Goal: Information Seeking & Learning: Learn about a topic

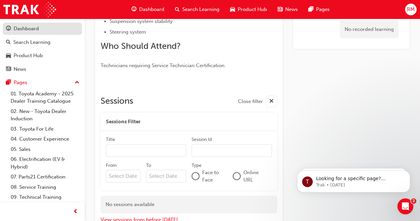
scroll to position [203, 0]
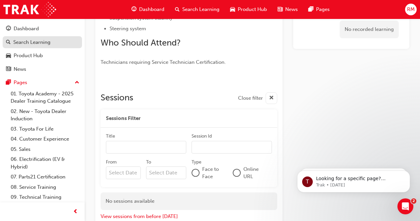
click at [58, 37] on link "Search Learning" at bounding box center [42, 42] width 79 height 12
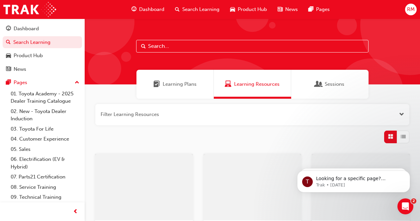
click at [209, 48] on input "text" at bounding box center [252, 46] width 232 height 13
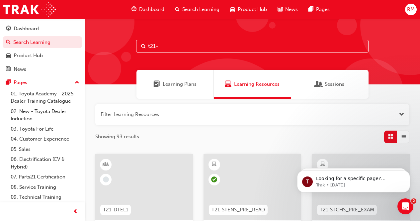
type input "t21-"
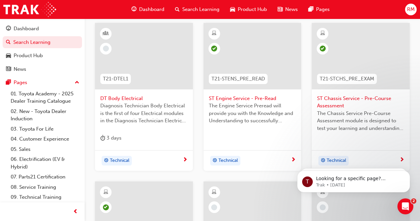
scroll to position [117, 0]
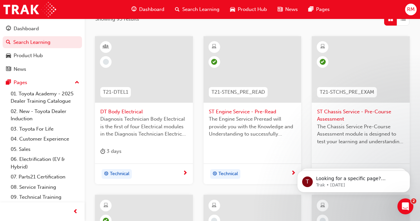
click at [354, 58] on div at bounding box center [361, 69] width 98 height 66
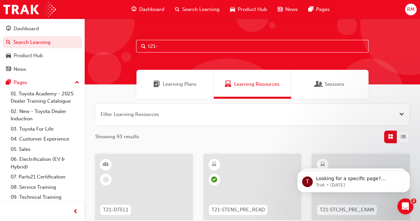
click at [190, 47] on input "t21-" at bounding box center [252, 46] width 232 height 13
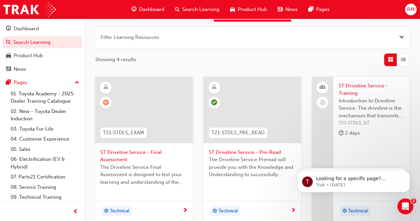
scroll to position [133, 0]
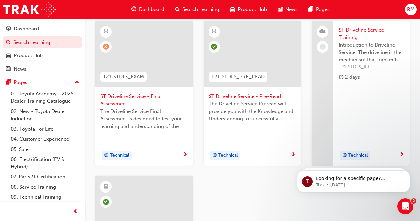
type input "t21-stdls"
click at [164, 48] on div at bounding box center [144, 54] width 98 height 66
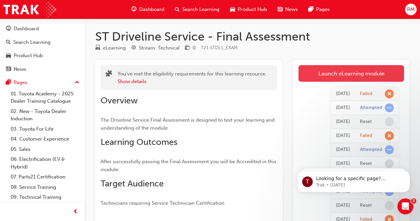
click at [331, 70] on link "Launch eLearning module" at bounding box center [351, 73] width 106 height 17
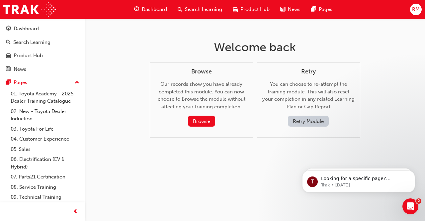
click at [307, 119] on button "Retry Module" at bounding box center [308, 120] width 41 height 11
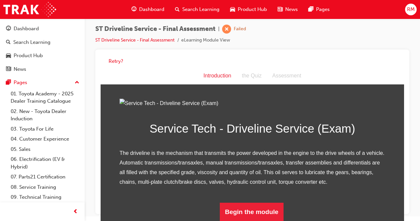
scroll to position [77, 0]
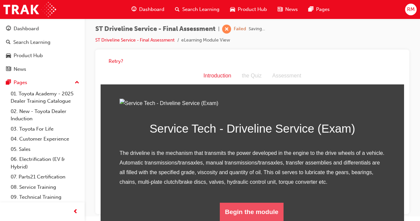
click at [238, 209] on button "Begin the module" at bounding box center [252, 211] width 64 height 19
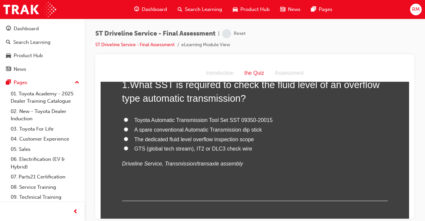
scroll to position [33, 0]
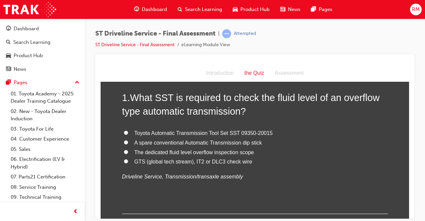
click at [215, 153] on span "The dedicated fluid level overflow inspection scope" at bounding box center [193, 152] width 119 height 6
click at [128, 153] on input "The dedicated fluid level overflow inspection scope" at bounding box center [126, 151] width 4 height 4
radio input "true"
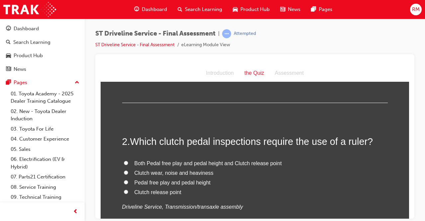
scroll to position [166, 0]
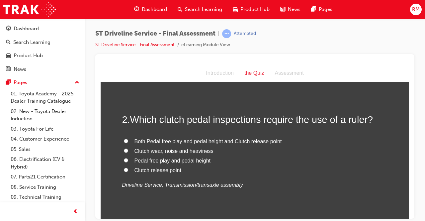
click at [198, 165] on label "Pedal free play and pedal height" at bounding box center [254, 161] width 265 height 10
click at [128, 162] on input "Pedal free play and pedal height" at bounding box center [126, 160] width 4 height 4
radio input "true"
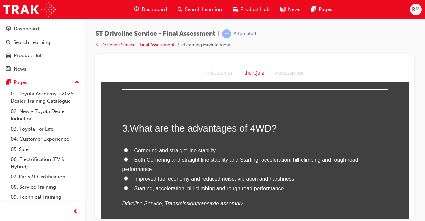
scroll to position [332, 0]
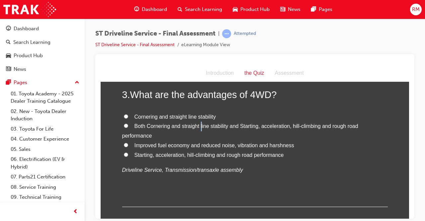
click at [199, 130] on label "Both Cornering and straight line stability and Starting, acceleration, hill-cli…" at bounding box center [254, 130] width 265 height 19
click at [134, 128] on span "Both Cornering and straight line stability and Starting, acceleration, hill-cli…" at bounding box center [240, 130] width 236 height 15
click at [128, 127] on input "Both Cornering and straight line stability and Starting, acceleration, hill-cli…" at bounding box center [126, 125] width 4 height 4
radio input "true"
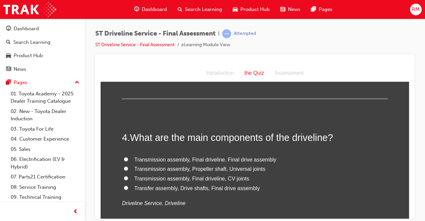
scroll to position [465, 0]
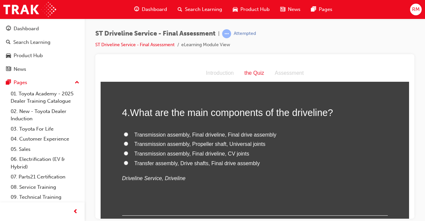
click at [225, 143] on span "Transmission assembly, Propeller shaft, Universal joints" at bounding box center [199, 144] width 131 height 6
click at [128, 143] on input "Transmission assembly, Propeller shaft, Universal joints" at bounding box center [126, 143] width 4 height 4
radio input "true"
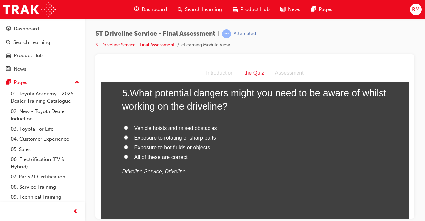
scroll to position [597, 0]
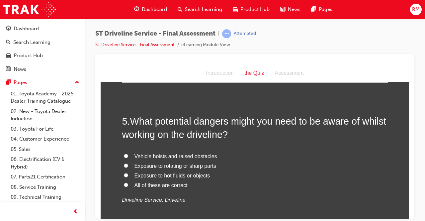
click at [143, 185] on span "All of these are correct" at bounding box center [160, 185] width 53 height 6
click at [128, 185] on input "All of these are correct" at bounding box center [126, 184] width 4 height 4
radio input "true"
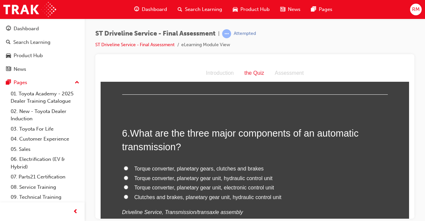
scroll to position [763, 0]
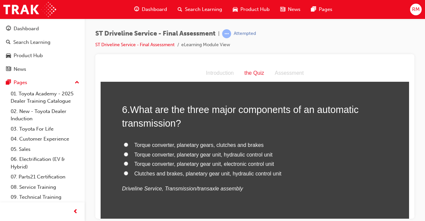
click at [251, 153] on span "Torque converter, planetary gear unit, hydraulic control unit" at bounding box center [203, 154] width 138 height 6
click at [128, 153] on input "Torque converter, planetary gear unit, hydraulic control unit" at bounding box center [126, 154] width 4 height 4
radio input "true"
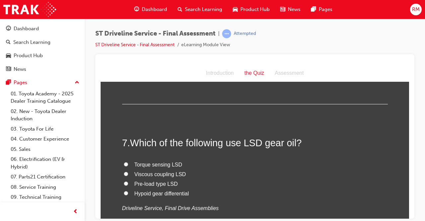
scroll to position [896, 0]
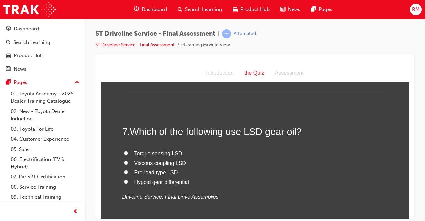
click at [144, 177] on label "Hypoid gear differential" at bounding box center [254, 182] width 265 height 10
click at [128, 179] on input "Hypoid gear differential" at bounding box center [126, 181] width 4 height 4
radio input "true"
click at [179, 175] on label "Pre-load type LSD" at bounding box center [254, 173] width 265 height 10
click at [128, 174] on input "Pre-load type LSD" at bounding box center [126, 172] width 4 height 4
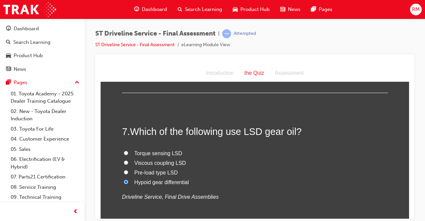
radio input "true"
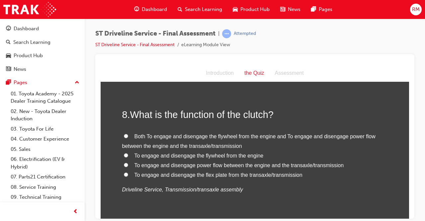
scroll to position [1062, 0]
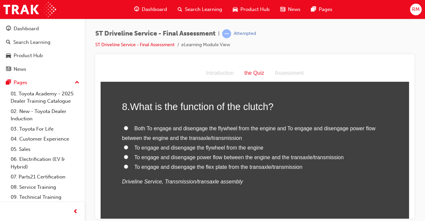
click at [246, 128] on span "Both To engage and disengage the flywheel from the engine and To engage and dis…" at bounding box center [248, 132] width 253 height 15
click at [128, 128] on input "Both To engage and disengage the flywheel from the engine and To engage and dis…" at bounding box center [126, 127] width 4 height 4
radio input "true"
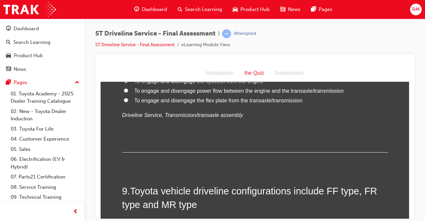
scroll to position [1161, 0]
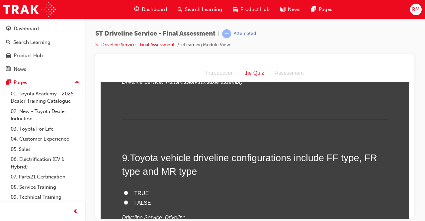
click at [140, 198] on label "FALSE" at bounding box center [254, 203] width 265 height 10
click at [128, 200] on input "FALSE" at bounding box center [126, 202] width 4 height 4
radio input "true"
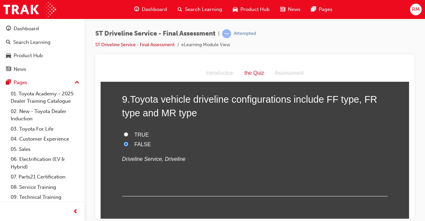
scroll to position [1228, 0]
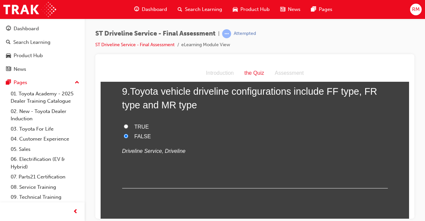
click at [140, 127] on span "TRUE" at bounding box center [141, 126] width 15 height 6
click at [128, 127] on input "TRUE" at bounding box center [126, 126] width 4 height 4
radio input "true"
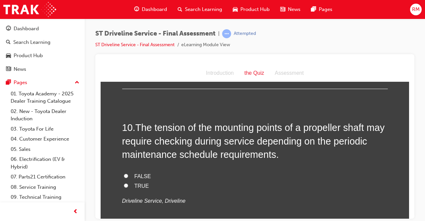
scroll to position [1361, 0]
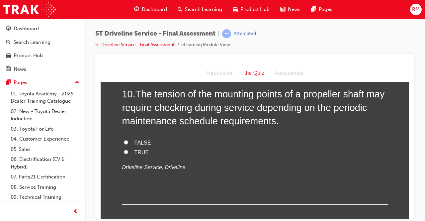
drag, startPoint x: 141, startPoint y: 149, endPoint x: 147, endPoint y: 149, distance: 6.0
click at [141, 150] on span "TRUE" at bounding box center [141, 152] width 15 height 6
click at [128, 150] on input "TRUE" at bounding box center [126, 151] width 4 height 4
radio input "true"
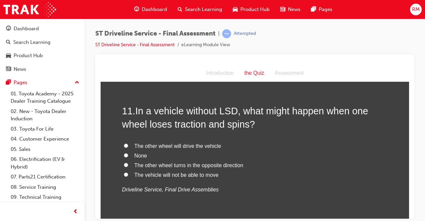
scroll to position [1493, 0]
drag, startPoint x: 208, startPoint y: 172, endPoint x: 211, endPoint y: 169, distance: 4.2
click at [208, 172] on span "The vehicle will not be able to move" at bounding box center [176, 174] width 84 height 6
click at [128, 172] on input "The vehicle will not be able to move" at bounding box center [126, 173] width 4 height 4
radio input "true"
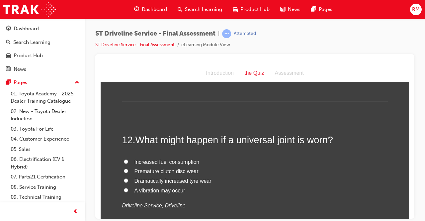
scroll to position [1626, 0]
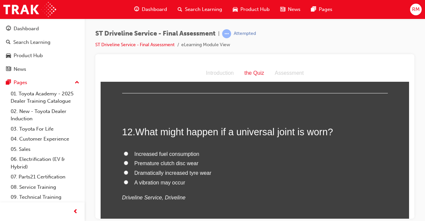
click at [165, 182] on span "A vibration may occur" at bounding box center [159, 182] width 51 height 6
click at [128, 182] on input "A vibration may occur" at bounding box center [126, 182] width 4 height 4
radio input "true"
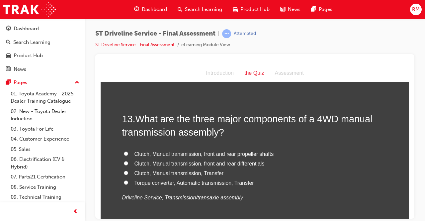
scroll to position [1792, 0]
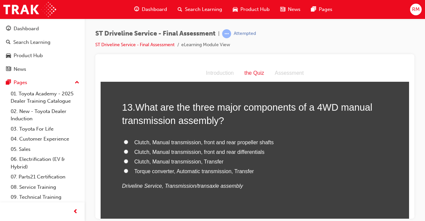
click at [196, 162] on span "Clutch, Manual transmission, Transfer" at bounding box center [178, 161] width 89 height 6
click at [128, 162] on input "Clutch, Manual transmission, Transfer" at bounding box center [126, 161] width 4 height 4
radio input "true"
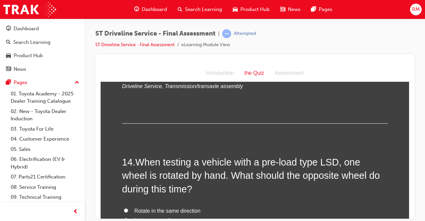
scroll to position [1958, 0]
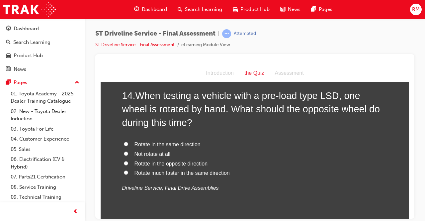
click at [191, 145] on span "Rotate in the same direction" at bounding box center [167, 144] width 66 height 6
click at [128, 145] on input "Rotate in the same direction" at bounding box center [126, 143] width 4 height 4
radio input "true"
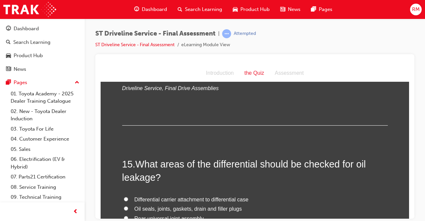
scroll to position [2124, 0]
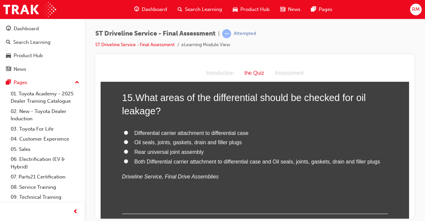
click at [222, 164] on span "Both Differential carrier attachment to differential case and Oil seals, joints…" at bounding box center [257, 161] width 246 height 6
click at [128, 163] on input "Both Differential carrier attachment to differential case and Oil seals, joints…" at bounding box center [126, 161] width 4 height 4
radio input "true"
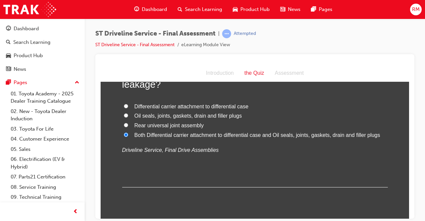
scroll to position [2169, 0]
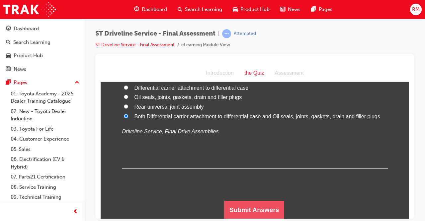
click at [244, 206] on button "Submit Answers" at bounding box center [254, 209] width 60 height 19
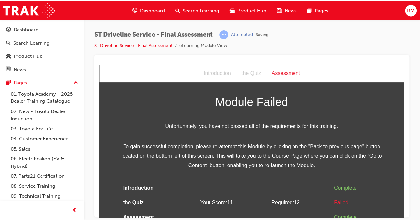
scroll to position [20, 0]
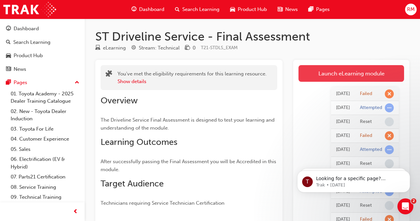
click at [342, 75] on link "Launch eLearning module" at bounding box center [351, 73] width 106 height 17
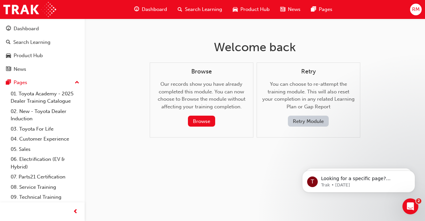
click at [305, 121] on button "Retry Module" at bounding box center [308, 120] width 41 height 11
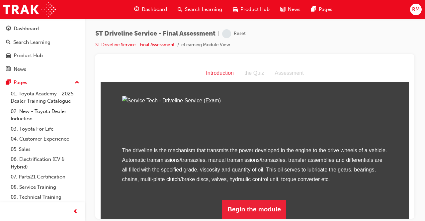
scroll to position [77, 0]
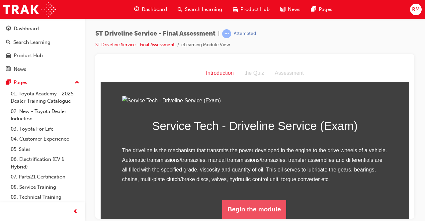
click at [245, 215] on button "Begin the module" at bounding box center [254, 208] width 64 height 19
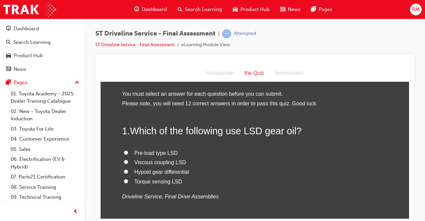
click at [137, 155] on span "Pre-load type LSD" at bounding box center [155, 153] width 43 height 6
click at [128, 154] on input "Pre-load type LSD" at bounding box center [126, 152] width 4 height 4
radio input "true"
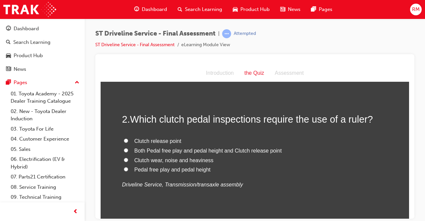
scroll to position [166, 0]
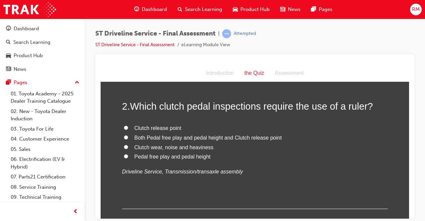
drag, startPoint x: 150, startPoint y: 156, endPoint x: 155, endPoint y: 154, distance: 5.6
click at [150, 156] on span "Pedal free play and pedal height" at bounding box center [172, 156] width 76 height 6
click at [128, 156] on input "Pedal free play and pedal height" at bounding box center [126, 156] width 4 height 4
radio input "true"
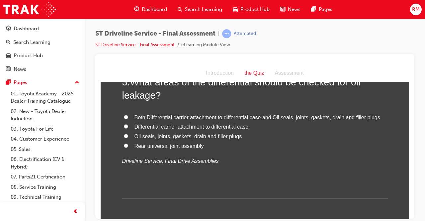
scroll to position [332, 0]
click at [145, 119] on label "Both Differential carrier attachment to differential case and Oil seals, joints…" at bounding box center [254, 117] width 265 height 10
click at [128, 118] on input "Both Differential carrier attachment to differential case and Oil seals, joints…" at bounding box center [126, 116] width 4 height 4
radio input "true"
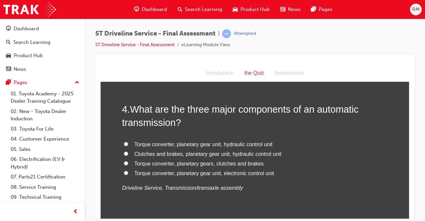
scroll to position [465, 0]
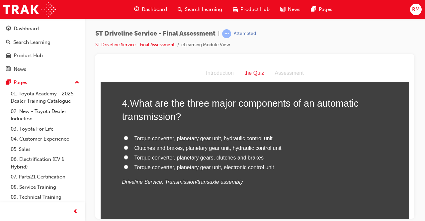
click at [170, 138] on span "Torque converter, planetary gear unit, hydraulic control unit" at bounding box center [203, 138] width 138 height 6
click at [128, 138] on input "Torque converter, planetary gear unit, hydraulic control unit" at bounding box center [126, 137] width 4 height 4
radio input "true"
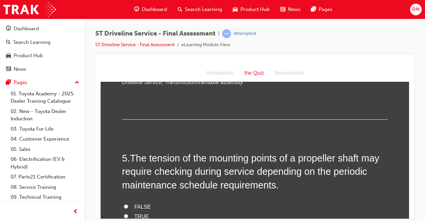
click at [154, 210] on label "FALSE" at bounding box center [254, 207] width 265 height 10
click at [128, 208] on input "FALSE" at bounding box center [126, 206] width 4 height 4
radio input "true"
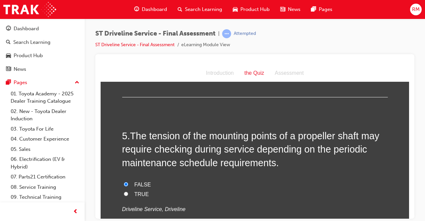
scroll to position [664, 0]
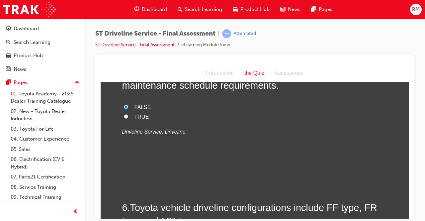
click at [155, 118] on label "TRUE" at bounding box center [254, 117] width 265 height 10
click at [128, 118] on input "TRUE" at bounding box center [126, 116] width 4 height 4
radio input "true"
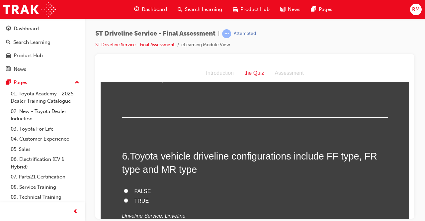
scroll to position [763, 0]
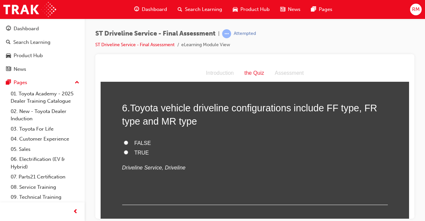
click at [150, 155] on label "TRUE" at bounding box center [254, 153] width 265 height 10
click at [128, 154] on input "TRUE" at bounding box center [126, 152] width 4 height 4
radio input "true"
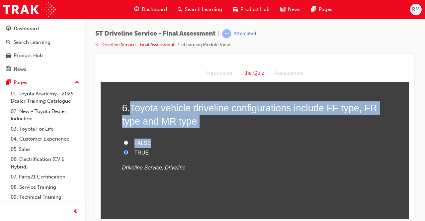
drag, startPoint x: 144, startPoint y: 106, endPoint x: 256, endPoint y: 130, distance: 114.5
click at [256, 132] on div "6 . Toyota vehicle driveline configurations include FF type, FR type and MR typ…" at bounding box center [254, 153] width 265 height 104
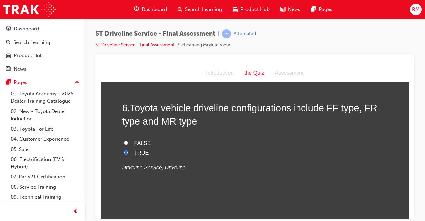
click at [261, 174] on div "6 . Toyota vehicle driveline configurations include FF type, FR type and MR typ…" at bounding box center [254, 153] width 265 height 104
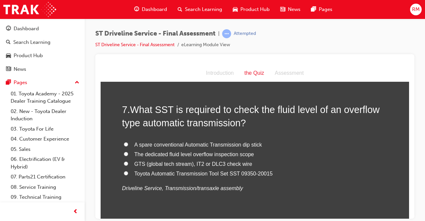
scroll to position [929, 0]
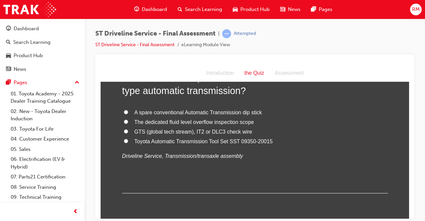
click at [211, 133] on span "GTS (global tech stream), IT2 or DLC3 check wire" at bounding box center [193, 131] width 118 height 6
click at [128, 133] on input "GTS (global tech stream), IT2 or DLC3 check wire" at bounding box center [126, 131] width 4 height 4
radio input "true"
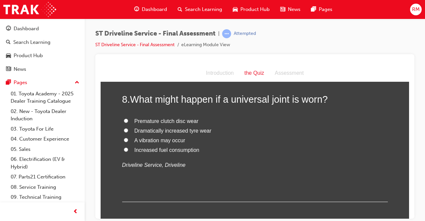
scroll to position [1062, 0]
click at [170, 141] on span "A vibration may occur" at bounding box center [159, 140] width 51 height 6
click at [128, 141] on input "A vibration may occur" at bounding box center [126, 139] width 4 height 4
radio input "true"
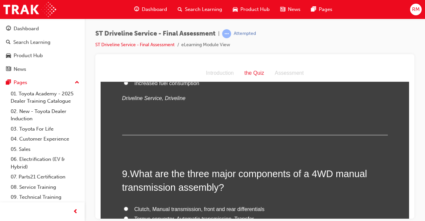
scroll to position [1228, 0]
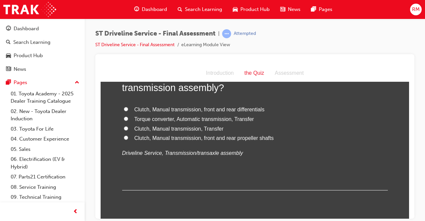
click at [211, 130] on span "Clutch, Manual transmission, Transfer" at bounding box center [178, 128] width 89 height 6
click at [128, 130] on input "Clutch, Manual transmission, Transfer" at bounding box center [126, 128] width 4 height 4
radio input "true"
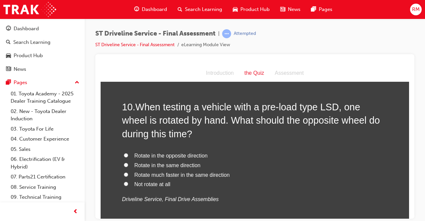
scroll to position [1361, 0]
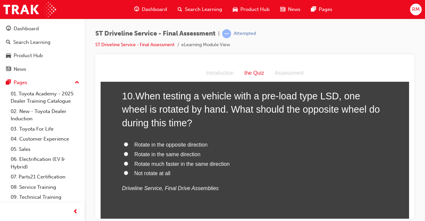
click at [176, 148] on label "Rotate in the opposite direction" at bounding box center [254, 145] width 265 height 10
click at [128, 146] on input "Rotate in the opposite direction" at bounding box center [126, 144] width 4 height 4
radio input "true"
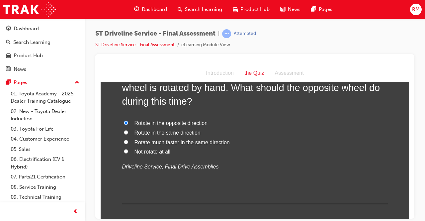
scroll to position [1394, 0]
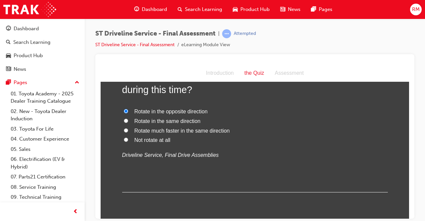
click at [170, 130] on span "Rotate much faster in the same direction" at bounding box center [181, 130] width 95 height 6
click at [128, 130] on input "Rotate much faster in the same direction" at bounding box center [126, 130] width 4 height 4
radio input "true"
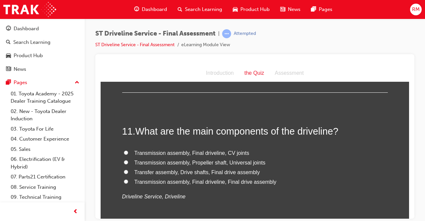
scroll to position [1527, 0]
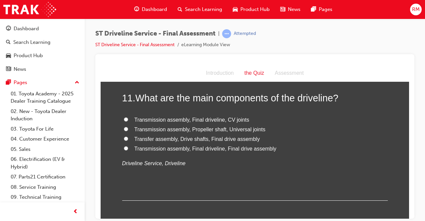
click at [188, 130] on span "Transmission assembly, Propeller shaft, Universal joints" at bounding box center [199, 129] width 131 height 6
click at [128, 130] on input "Transmission assembly, Propeller shaft, Universal joints" at bounding box center [126, 128] width 4 height 4
radio input "true"
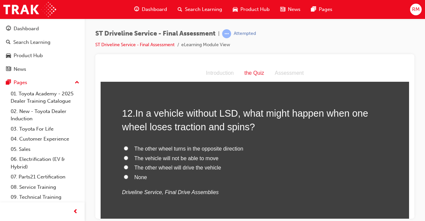
scroll to position [1659, 0]
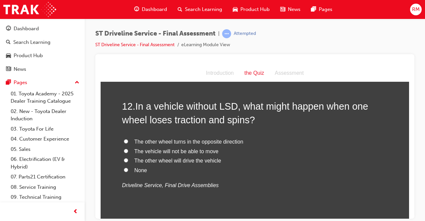
click at [195, 154] on span "The vehicle will not be able to move" at bounding box center [176, 151] width 84 height 6
click at [128, 153] on input "The vehicle will not be able to move" at bounding box center [126, 150] width 4 height 4
radio input "true"
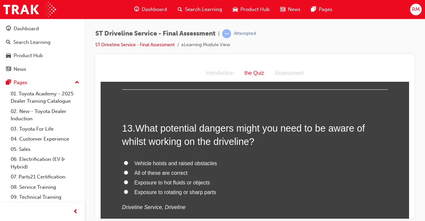
scroll to position [1825, 0]
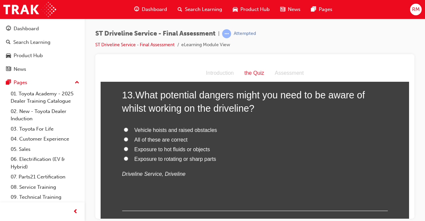
click at [146, 142] on label "All of these are correct" at bounding box center [254, 140] width 265 height 10
click at [128, 141] on input "All of these are correct" at bounding box center [126, 139] width 4 height 4
radio input "true"
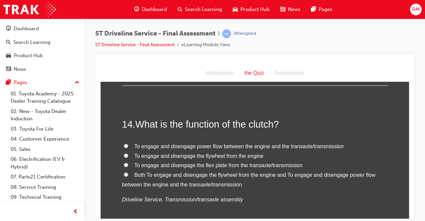
scroll to position [1958, 0]
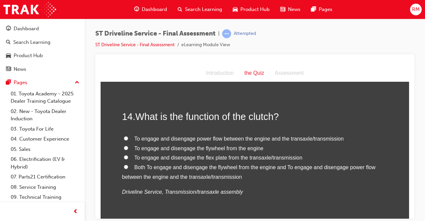
click at [150, 169] on span "Both To engage and disengage the flywheel from the engine and To engage and dis…" at bounding box center [248, 171] width 253 height 15
click at [128, 169] on input "Both To engage and disengage the flywheel from the engine and To engage and dis…" at bounding box center [126, 166] width 4 height 4
radio input "true"
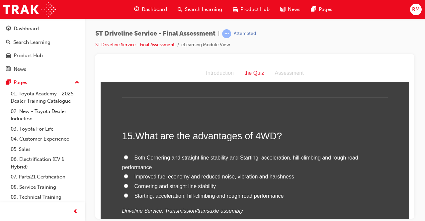
scroll to position [2091, 0]
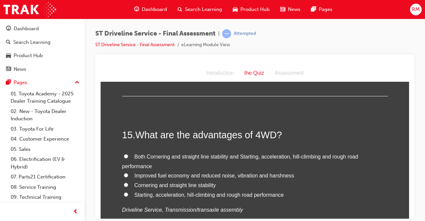
click at [145, 156] on span "Both Cornering and straight line stability and Starting, acceleration, hill-cli…" at bounding box center [240, 160] width 236 height 15
click at [128, 156] on input "Both Cornering and straight line stability and Starting, acceleration, hill-cli…" at bounding box center [126, 156] width 4 height 4
radio input "true"
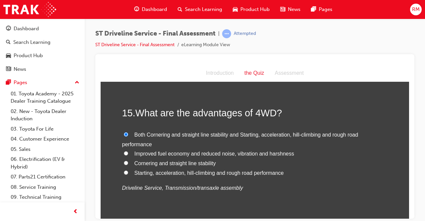
scroll to position [2169, 0]
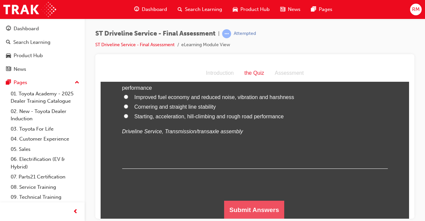
click at [259, 208] on button "Submit Answers" at bounding box center [254, 209] width 60 height 19
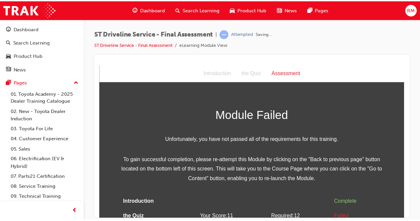
scroll to position [20, 0]
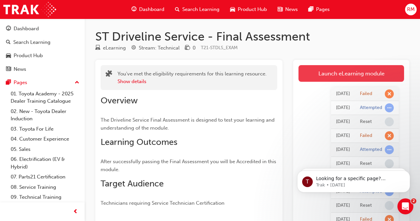
click at [336, 71] on link "Launch eLearning module" at bounding box center [351, 73] width 106 height 17
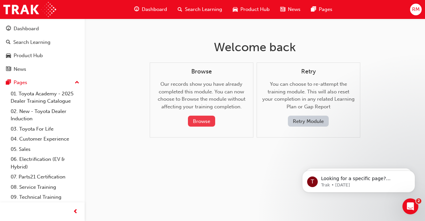
click at [205, 124] on button "Browse" at bounding box center [201, 120] width 27 height 11
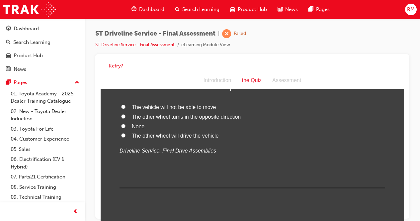
scroll to position [33, 0]
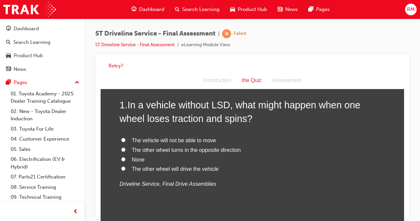
click at [169, 137] on span "The vehicle will not be able to move" at bounding box center [174, 140] width 84 height 6
click at [125, 138] on input "The vehicle will not be able to move" at bounding box center [123, 140] width 4 height 4
radio input "true"
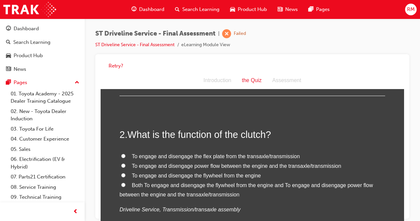
scroll to position [166, 0]
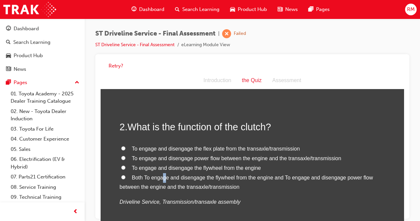
click at [162, 178] on span "Both To engage and disengage the flywheel from the engine and To engage and dis…" at bounding box center [245, 182] width 253 height 15
click at [121, 176] on input "Both To engage and disengage the flywheel from the engine and To engage and dis…" at bounding box center [123, 177] width 4 height 4
radio input "true"
click at [258, 192] on div "To engage and disengage the flex plate from the transaxle/transmission To engag…" at bounding box center [251, 175] width 265 height 63
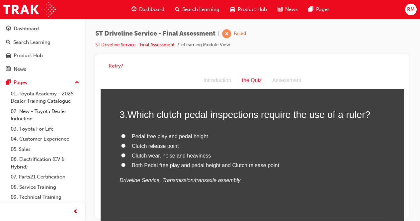
scroll to position [332, 0]
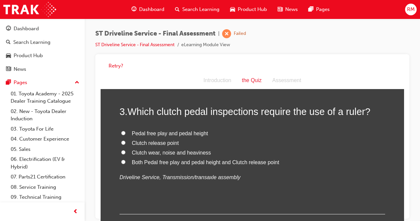
click at [121, 163] on input "Both Pedal free play and pedal height and Clutch release point" at bounding box center [123, 162] width 4 height 4
radio input "true"
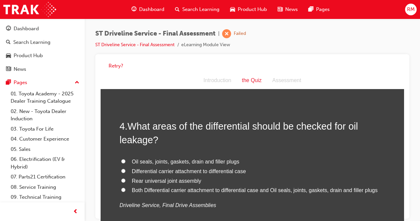
scroll to position [465, 0]
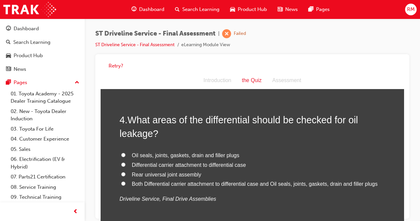
click at [121, 185] on input "Both Differential carrier attachment to differential case and Oil seals, joints…" at bounding box center [123, 183] width 4 height 4
radio input "true"
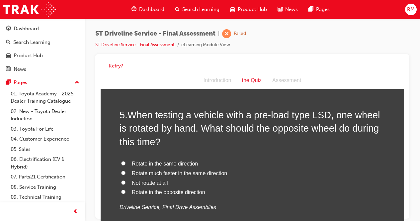
scroll to position [631, 0]
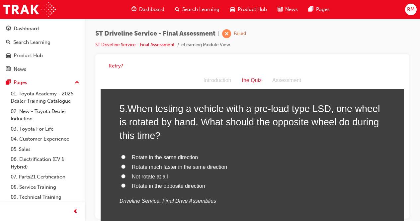
click at [121, 184] on input "Rotate in the opposite direction" at bounding box center [123, 185] width 4 height 4
radio input "true"
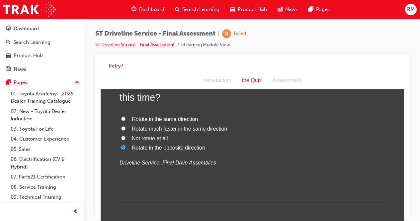
scroll to position [664, 0]
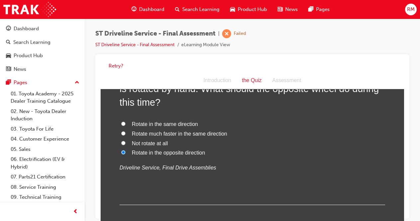
click at [119, 123] on label "Rotate in the same direction" at bounding box center [251, 124] width 265 height 10
click at [121, 123] on input "Rotate in the same direction" at bounding box center [123, 123] width 4 height 4
radio input "true"
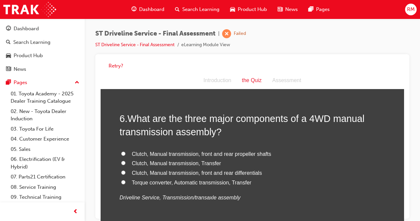
scroll to position [796, 0]
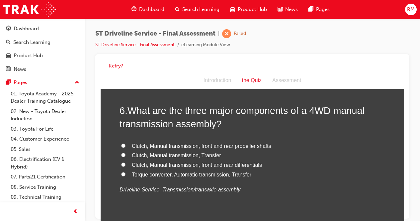
click at [122, 146] on input "Clutch, Manual transmission, front and rear propeller shafts" at bounding box center [123, 145] width 4 height 4
radio input "true"
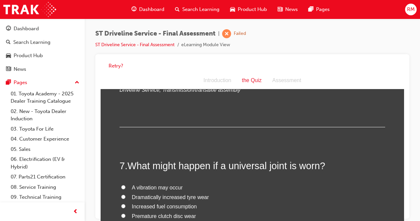
scroll to position [929, 0]
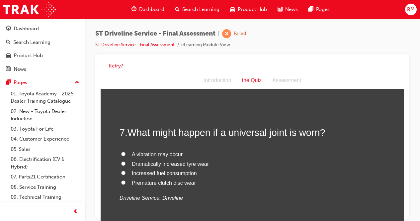
click at [122, 153] on input "A vibration may occur" at bounding box center [123, 154] width 4 height 4
radio input "true"
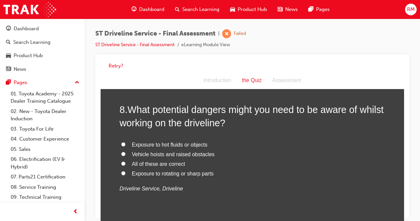
scroll to position [1095, 0]
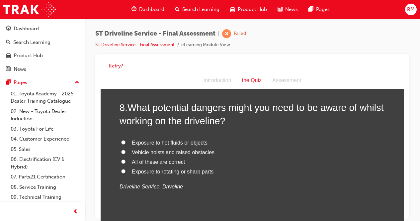
click at [122, 161] on input "All of these are correct" at bounding box center [123, 161] width 4 height 4
radio input "true"
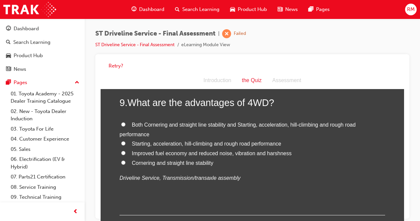
scroll to position [1261, 0]
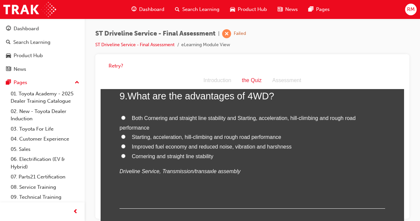
click at [122, 118] on input "Both Cornering and straight line stability and Starting, acceleration, hill-cli…" at bounding box center [123, 117] width 4 height 4
radio input "true"
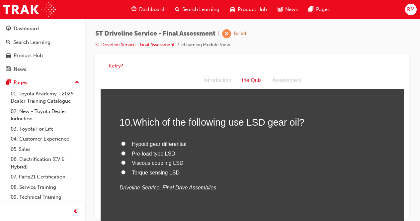
scroll to position [1394, 0]
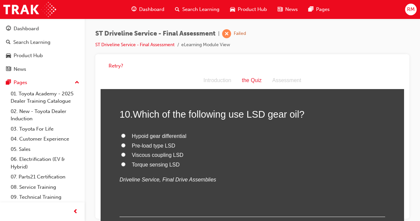
click at [121, 147] on input "Pre-load type LSD" at bounding box center [123, 145] width 4 height 4
radio input "true"
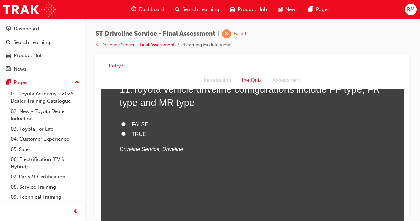
scroll to position [1527, 0]
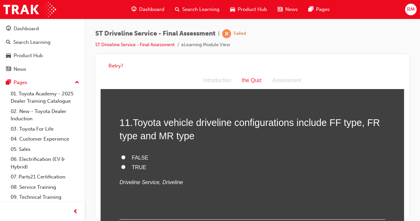
click at [121, 155] on input "FALSE" at bounding box center [123, 157] width 4 height 4
radio input "true"
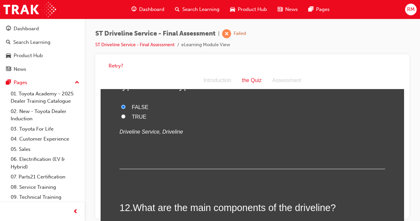
scroll to position [1659, 0]
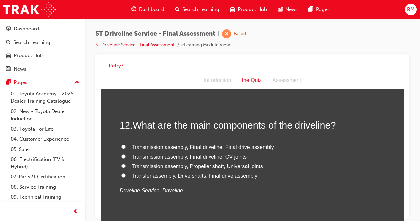
click at [122, 165] on input "Transmission assembly, Propeller shaft, Universal joints" at bounding box center [123, 166] width 4 height 4
radio input "true"
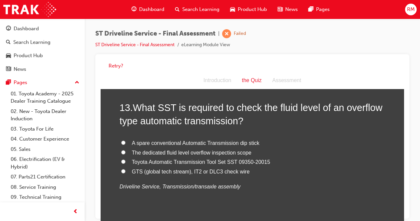
scroll to position [1825, 0]
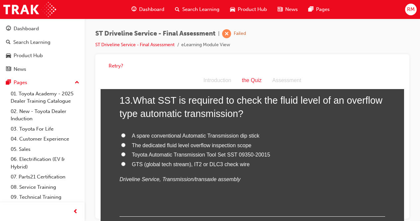
click at [121, 155] on input "Toyota Automatic Transmission Tool Set SST 09350-20015" at bounding box center [123, 154] width 4 height 4
radio input "true"
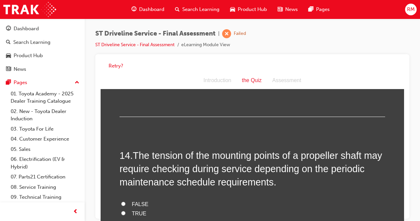
scroll to position [1958, 0]
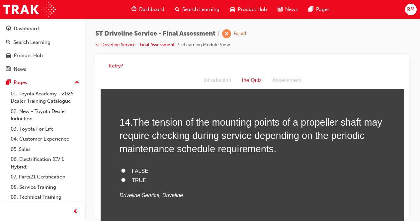
click at [121, 170] on input "FALSE" at bounding box center [123, 170] width 4 height 4
radio input "true"
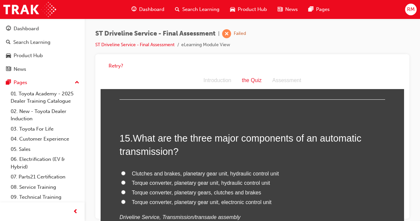
scroll to position [2091, 0]
click at [122, 173] on input "Clutches and brakes, planetary gear unit, hydraulic control unit" at bounding box center [123, 173] width 4 height 4
radio input "true"
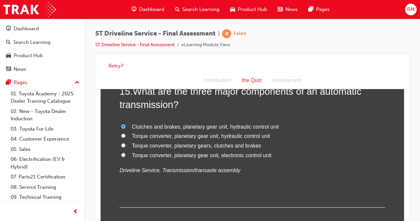
scroll to position [2103, 0]
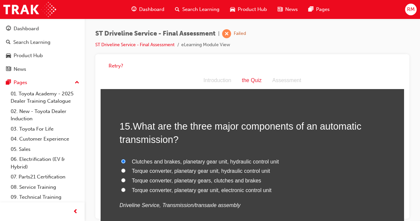
click at [123, 172] on input "Torque converter, planetary gear unit, hydraulic control unit" at bounding box center [123, 170] width 4 height 4
radio input "true"
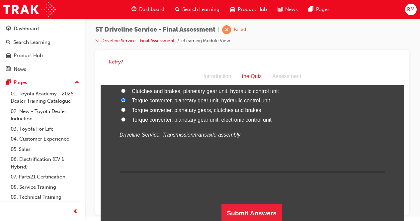
scroll to position [5, 0]
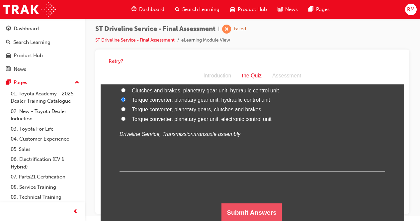
click at [241, 213] on button "Submit Answers" at bounding box center [251, 212] width 60 height 19
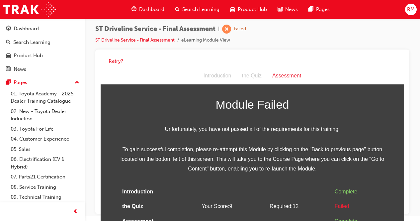
scroll to position [20, 0]
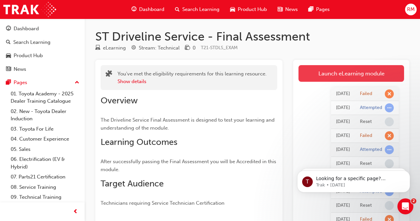
click at [322, 70] on link "Launch eLearning module" at bounding box center [351, 73] width 106 height 17
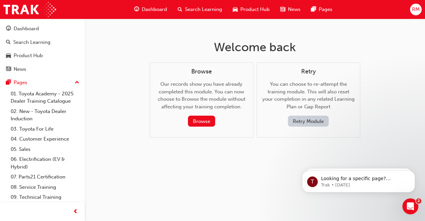
click at [319, 120] on button "Retry Module" at bounding box center [308, 120] width 41 height 11
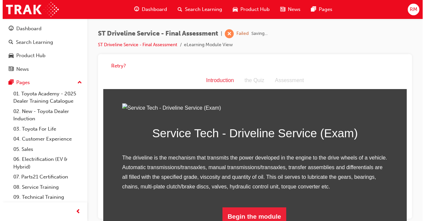
scroll to position [77, 0]
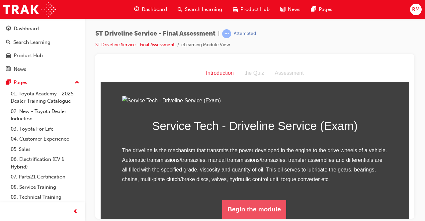
click at [258, 211] on button "Begin the module" at bounding box center [254, 208] width 64 height 19
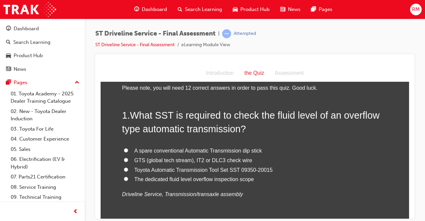
scroll to position [0, 0]
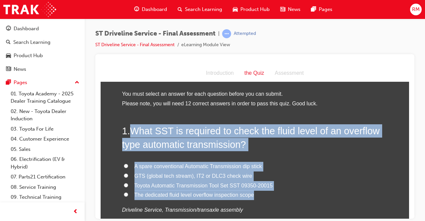
drag, startPoint x: 128, startPoint y: 132, endPoint x: 251, endPoint y: 192, distance: 136.1
click at [251, 192] on div "1 . What SST is required to check the fluid level of an overflow type automatic…" at bounding box center [254, 185] width 265 height 123
copy div "What SST is required to check the fluid level of an overflow type automatic tra…"
click at [155, 193] on span "The dedicated fluid level overflow inspection scope" at bounding box center [193, 194] width 119 height 6
click at [128, 193] on input "The dedicated fluid level overflow inspection scope" at bounding box center [126, 194] width 4 height 4
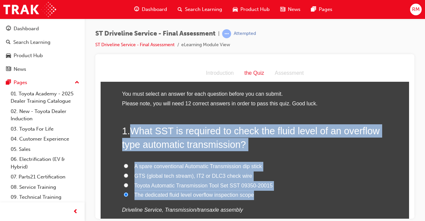
radio input "true"
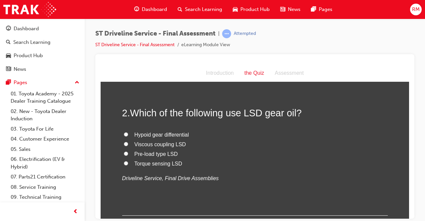
scroll to position [166, 0]
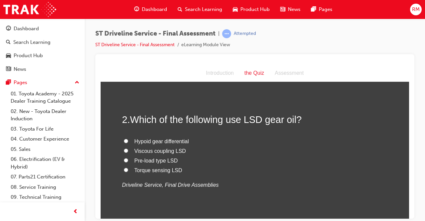
click at [124, 161] on input "Pre-load type LSD" at bounding box center [126, 160] width 4 height 4
radio input "true"
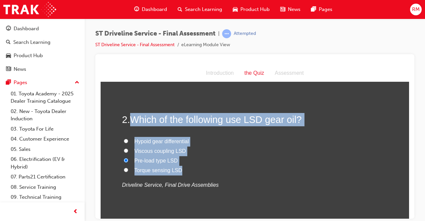
drag, startPoint x: 131, startPoint y: 118, endPoint x: 191, endPoint y: 174, distance: 82.2
click at [191, 174] on div "2 . Which of the following use LSD gear oil? Hypoid gear differential Viscous c…" at bounding box center [254, 166] width 265 height 109
copy div "Which of the following use LSD gear oil? Hypoid gear differential Viscous coupl…"
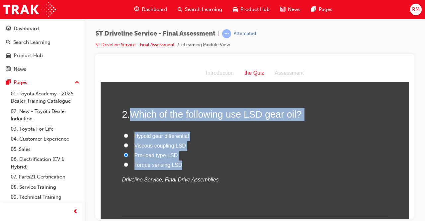
scroll to position [199, 0]
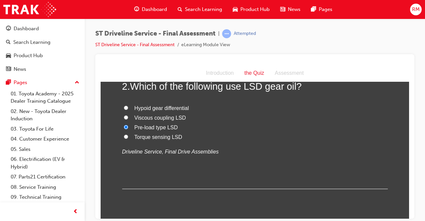
click at [158, 177] on div "2 . Which of the following use LSD gear oil? Hypoid gear differential Viscous c…" at bounding box center [254, 133] width 265 height 109
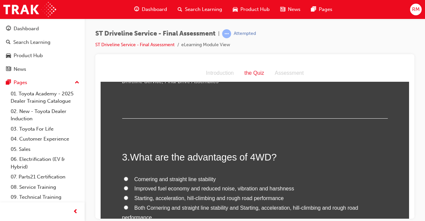
scroll to position [299, 0]
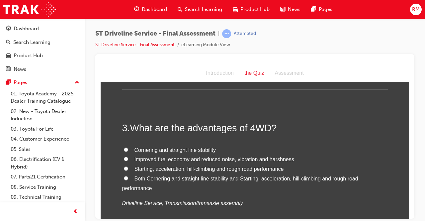
click at [135, 180] on span "Both Cornering and straight line stability and Starting, acceleration, hill-cli…" at bounding box center [240, 182] width 236 height 15
click at [128, 180] on input "Both Cornering and straight line stability and Starting, acceleration, hill-cli…" at bounding box center [126, 178] width 4 height 4
radio input "true"
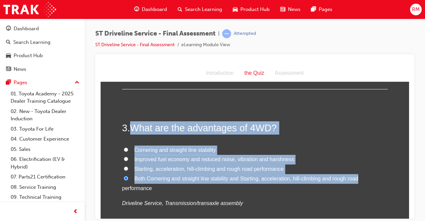
drag, startPoint x: 129, startPoint y: 128, endPoint x: 360, endPoint y: 180, distance: 237.0
click at [360, 180] on div "3 . What are the advantages of 4WD? Cornering and straight line stability Impro…" at bounding box center [254, 180] width 265 height 119
copy div "What are the advantages of 4WD? Cornering and straight line stability Improved …"
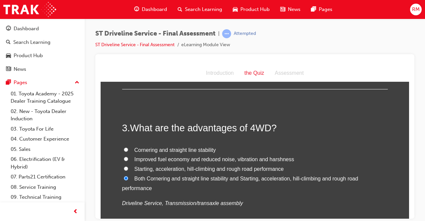
click at [165, 192] on label "Both Cornering and straight line stability and Starting, acceleration, hill-cli…" at bounding box center [254, 183] width 265 height 19
click at [128, 180] on input "Both Cornering and straight line stability and Starting, acceleration, hill-cli…" at bounding box center [126, 178] width 4 height 4
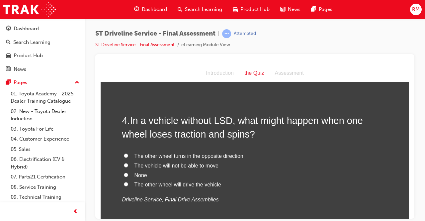
scroll to position [465, 0]
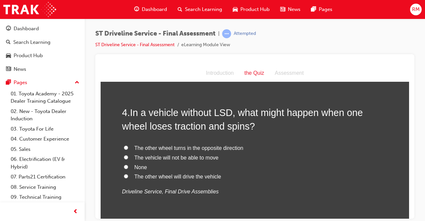
click at [183, 156] on span "The vehicle will not be able to move" at bounding box center [176, 157] width 84 height 6
click at [128, 156] on input "The vehicle will not be able to move" at bounding box center [126, 157] width 4 height 4
radio input "true"
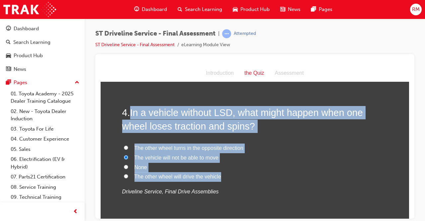
drag, startPoint x: 131, startPoint y: 112, endPoint x: 224, endPoint y: 176, distance: 112.7
click at [224, 176] on div "4 . In a vehicle without LSD, what might happen when one wheel loses traction a…" at bounding box center [254, 167] width 265 height 123
copy div "In a vehicle without LSD, what might happen when one wheel loses traction and s…"
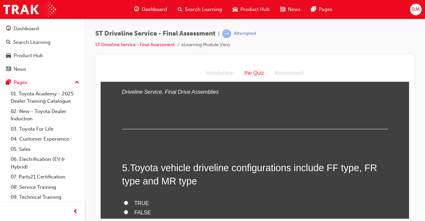
click at [204, 187] on div "5 . Toyota vehicle driveline configurations include FF type, FR type and MR typ…" at bounding box center [254, 213] width 265 height 104
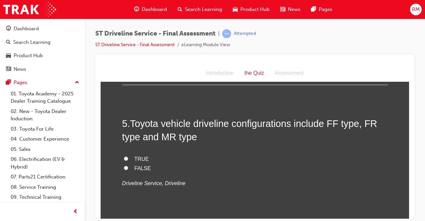
scroll to position [631, 0]
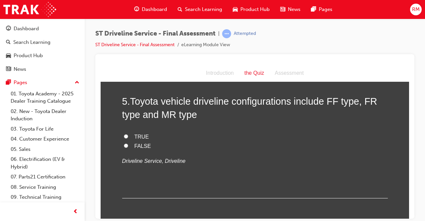
click at [124, 137] on input "TRUE" at bounding box center [126, 136] width 4 height 4
radio input "true"
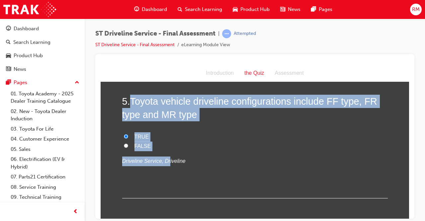
drag, startPoint x: 131, startPoint y: 101, endPoint x: 163, endPoint y: 152, distance: 59.9
click at [163, 152] on div "5 . Toyota vehicle driveline configurations include FF type, FR type and MR typ…" at bounding box center [254, 146] width 265 height 104
click at [143, 149] on label "FALSE" at bounding box center [254, 146] width 265 height 10
click at [128, 147] on input "FALSE" at bounding box center [126, 145] width 4 height 4
radio input "true"
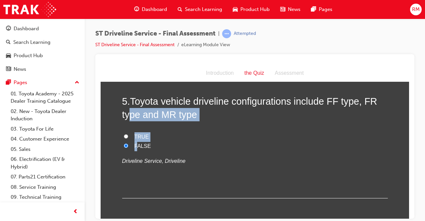
drag, startPoint x: 133, startPoint y: 146, endPoint x: 129, endPoint y: 112, distance: 35.1
click at [130, 113] on div "5 . Toyota vehicle driveline configurations include FF type, FR type and MR typ…" at bounding box center [254, 146] width 265 height 104
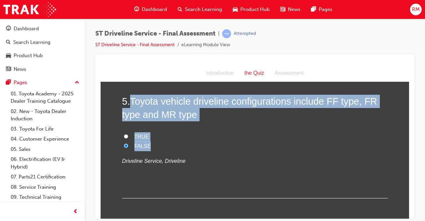
drag, startPoint x: 127, startPoint y: 104, endPoint x: 147, endPoint y: 146, distance: 46.3
click at [147, 146] on div "5 . Toyota vehicle driveline configurations include FF type, FR type and MR typ…" at bounding box center [254, 146] width 265 height 104
copy div "Toyota vehicle driveline configurations include FF type, FR type and MR type TR…"
click at [122, 132] on label "TRUE" at bounding box center [254, 137] width 265 height 10
click at [124, 134] on input "TRUE" at bounding box center [126, 136] width 4 height 4
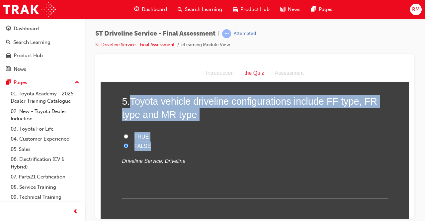
radio input "true"
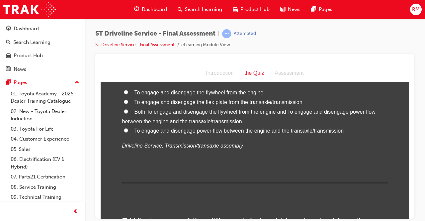
scroll to position [763, 0]
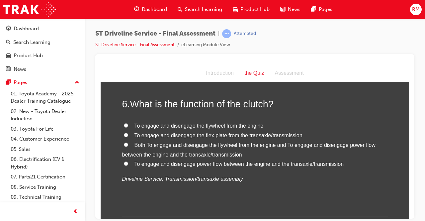
click at [137, 146] on span "Both To engage and disengage the flywheel from the engine and To engage and dis…" at bounding box center [248, 149] width 253 height 15
click at [128, 146] on input "Both To engage and disengage the flywheel from the engine and To engage and dis…" at bounding box center [126, 144] width 4 height 4
radio input "true"
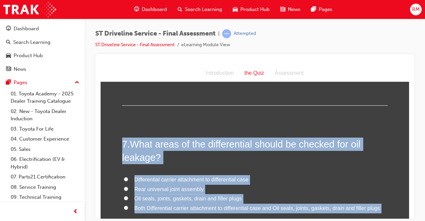
scroll to position [889, 0]
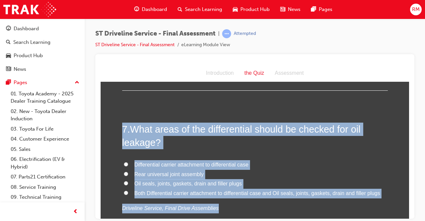
drag, startPoint x: 130, startPoint y: 102, endPoint x: 415, endPoint y: 216, distance: 307.6
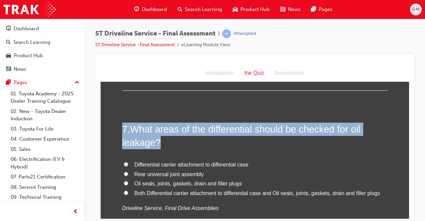
click at [325, 164] on label "Differential carrier attachment to differential case" at bounding box center [254, 165] width 265 height 10
click at [128, 164] on input "Differential carrier attachment to differential case" at bounding box center [126, 164] width 4 height 4
radio input "true"
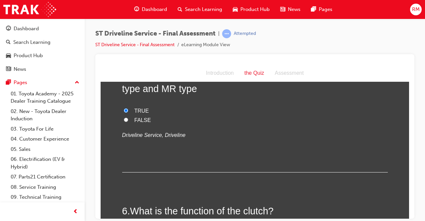
scroll to position [723, 0]
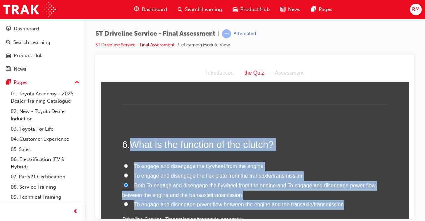
drag, startPoint x: 130, startPoint y: 144, endPoint x: 340, endPoint y: 206, distance: 218.6
click at [340, 206] on div "6 . What is the function of the clutch? To engage and disengage the flywheel fr…" at bounding box center [254, 196] width 265 height 119
copy div "What is the function of the clutch? To engage and disengage the flywheel from t…"
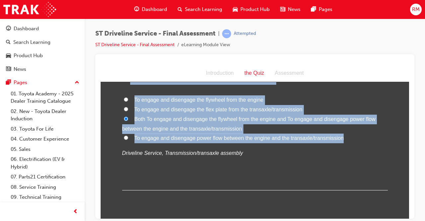
scroll to position [756, 0]
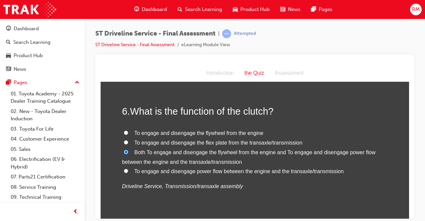
click at [208, 177] on div "To engage and disengage the flywheel from the engine To engage and disengage th…" at bounding box center [254, 159] width 265 height 63
click at [194, 173] on span "To engage and disengage power flow between the engine and the transaxle/transmi…" at bounding box center [238, 171] width 209 height 6
click at [128, 173] on input "To engage and disengage power flow between the engine and the transaxle/transmi…" at bounding box center [126, 170] width 4 height 4
radio input "true"
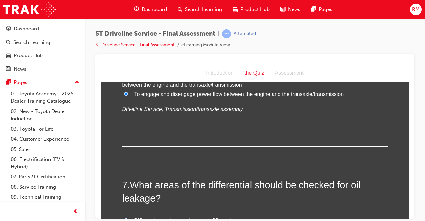
scroll to position [889, 0]
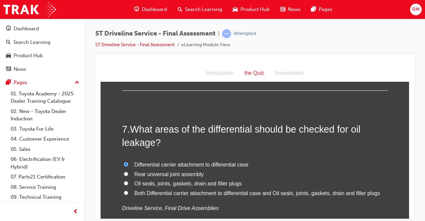
click at [147, 195] on span "Both Differential carrier attachment to differential case and Oil seals, joints…" at bounding box center [257, 193] width 246 height 6
click at [128, 194] on input "Both Differential carrier attachment to differential case and Oil seals, joints…" at bounding box center [126, 192] width 4 height 4
radio input "true"
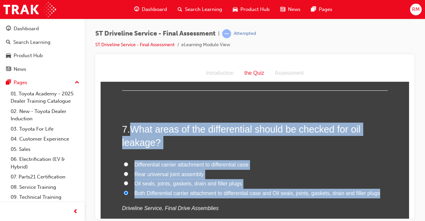
drag, startPoint x: 131, startPoint y: 125, endPoint x: 376, endPoint y: 193, distance: 254.0
click at [376, 193] on div "7 . What areas of the differential should be checked for oil leakage? Different…" at bounding box center [254, 183] width 265 height 123
copy div "What areas of the differential should be checked for oil leakage? Differential …"
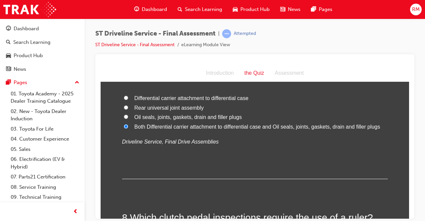
click at [207, 151] on div "7 . What areas of the differential should be checked for oil leakage? Different…" at bounding box center [254, 117] width 265 height 123
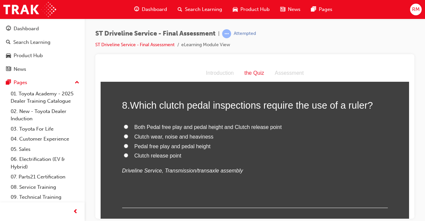
scroll to position [1055, 0]
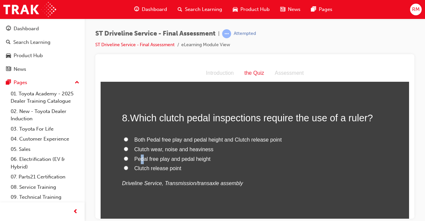
click at [139, 156] on span "Pedal free play and pedal height" at bounding box center [172, 159] width 76 height 6
click at [124, 157] on input "Pedal free play and pedal height" at bounding box center [126, 158] width 4 height 4
radio input "true"
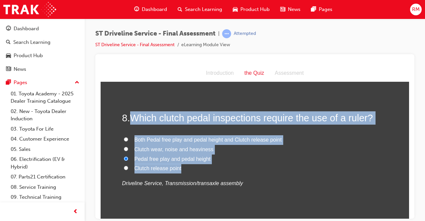
drag, startPoint x: 128, startPoint y: 118, endPoint x: 183, endPoint y: 171, distance: 75.1
click at [183, 171] on div "8 . Which clutch pedal inspections require the use of a ruler? Both Pedal free …" at bounding box center [254, 165] width 265 height 109
copy div "Which clutch pedal inspections require the use of a ruler? Both Pedal free play…"
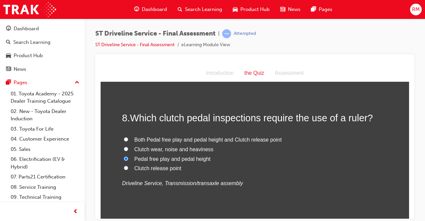
click at [176, 190] on div "8 . Which clutch pedal inspections require the use of a ruler? Both Pedal free …" at bounding box center [254, 165] width 265 height 109
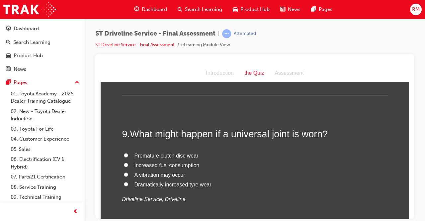
scroll to position [1187, 0]
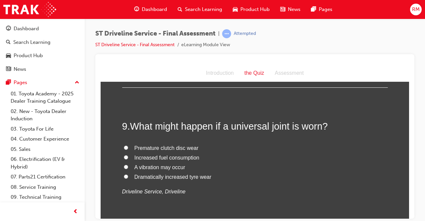
click at [148, 168] on span "A vibration may occur" at bounding box center [159, 167] width 51 height 6
click at [128, 168] on input "A vibration may occur" at bounding box center [126, 166] width 4 height 4
radio input "true"
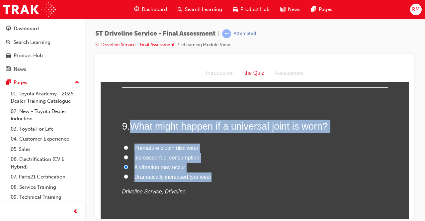
drag, startPoint x: 130, startPoint y: 126, endPoint x: 208, endPoint y: 177, distance: 93.4
click at [208, 177] on div "9 . What might happen if a universal joint is worn? Premature clutch disc wear …" at bounding box center [254, 173] width 265 height 109
copy div "What might happen if a universal joint is worn? Premature clutch disc wear Incr…"
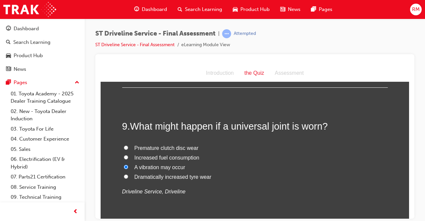
click at [172, 198] on div "9 . What might happen if a universal joint is worn? Premature clutch disc wear …" at bounding box center [254, 173] width 265 height 109
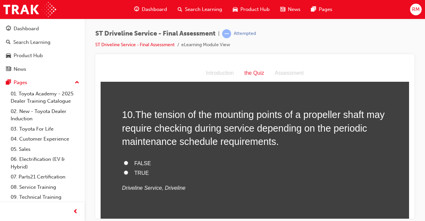
scroll to position [1353, 0]
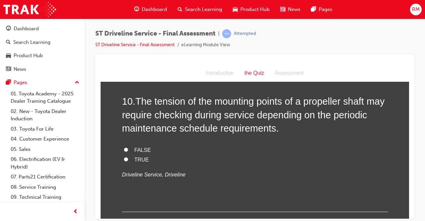
click at [126, 158] on label "TRUE" at bounding box center [254, 160] width 265 height 10
click at [126, 158] on input "TRUE" at bounding box center [126, 159] width 4 height 4
radio input "true"
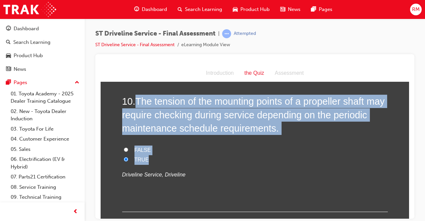
drag, startPoint x: 136, startPoint y: 99, endPoint x: 157, endPoint y: 162, distance: 66.8
click at [157, 162] on div "10 . The tension of the mounting points of a propeller shaft may require checki…" at bounding box center [254, 152] width 265 height 117
copy div "The tension of the mounting points of a propeller shaft may require checking du…"
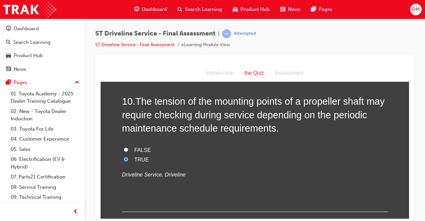
click at [199, 188] on div "10 . The tension of the mounting points of a propeller shaft may require checki…" at bounding box center [254, 152] width 265 height 117
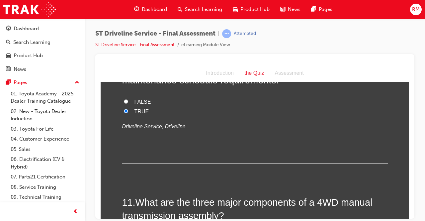
scroll to position [1486, 0]
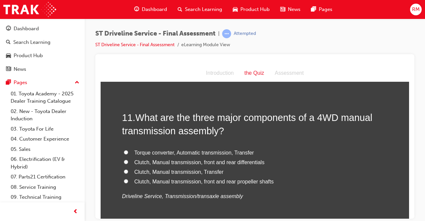
click at [195, 153] on span "Torque converter, Automatic transmission, Transfer" at bounding box center [193, 152] width 119 height 6
click at [128, 153] on input "Torque converter, Automatic transmission, Transfer" at bounding box center [126, 152] width 4 height 4
radio input "true"
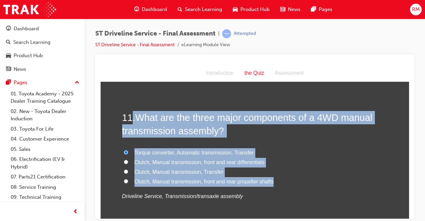
drag, startPoint x: 132, startPoint y: 118, endPoint x: 275, endPoint y: 185, distance: 157.5
click at [275, 185] on div "11 . What are the three major components of a 4WD manual transmission assembly?…" at bounding box center [254, 172] width 265 height 123
click at [134, 173] on span "Clutch, Manual transmission, Transfer" at bounding box center [178, 172] width 89 height 6
click at [128, 173] on input "Clutch, Manual transmission, Transfer" at bounding box center [126, 171] width 4 height 4
radio input "true"
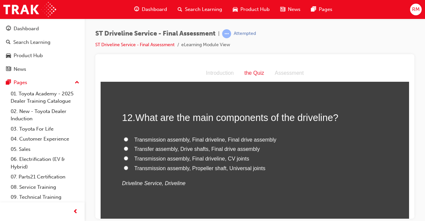
scroll to position [1652, 0]
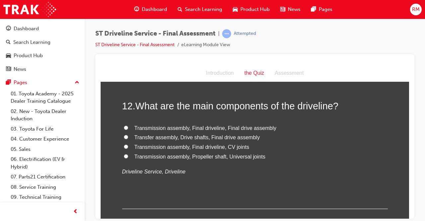
click at [177, 154] on span "Transmission assembly, Propeller shaft, Universal joints" at bounding box center [199, 156] width 131 height 6
click at [128, 154] on input "Transmission assembly, Propeller shaft, Universal joints" at bounding box center [126, 156] width 4 height 4
radio input "true"
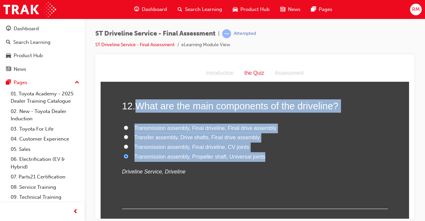
drag, startPoint x: 135, startPoint y: 107, endPoint x: 261, endPoint y: 156, distance: 135.3
click at [261, 156] on div "12 . What are the main components of the driveline? Transmission assembly, Fina…" at bounding box center [254, 153] width 265 height 109
click at [136, 137] on span "Transfer assembly, Drive shafts, Final drive assembly" at bounding box center [196, 137] width 125 height 6
click at [128, 137] on input "Transfer assembly, Drive shafts, Final drive assembly" at bounding box center [126, 136] width 4 height 4
radio input "true"
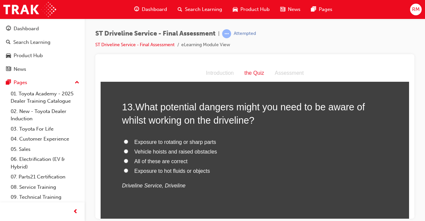
scroll to position [1785, 0]
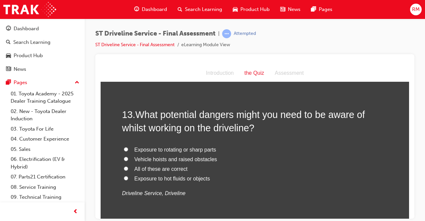
click at [178, 170] on span "All of these are correct" at bounding box center [160, 169] width 53 height 6
click at [128, 170] on input "All of these are correct" at bounding box center [126, 168] width 4 height 4
radio input "true"
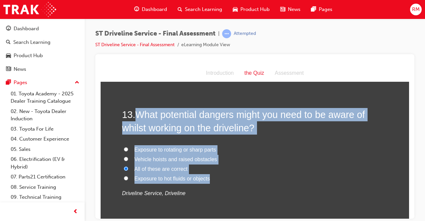
drag, startPoint x: 139, startPoint y: 116, endPoint x: 209, endPoint y: 182, distance: 96.0
click at [209, 182] on div "13 . What potential dangers might you need to be aware of whilst working on the…" at bounding box center [254, 169] width 265 height 123
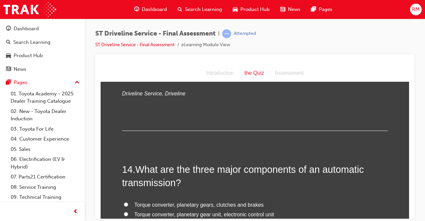
click at [266, 182] on h2 "14 . What are the three major components of an automatic transmission?" at bounding box center [254, 175] width 265 height 27
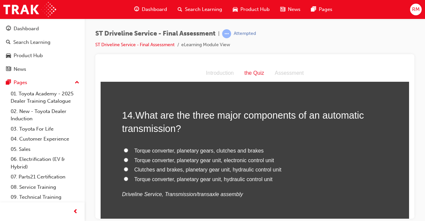
scroll to position [1951, 0]
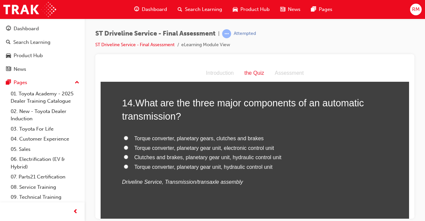
click at [150, 166] on span "Torque converter, planetary gear unit, hydraulic control unit" at bounding box center [203, 167] width 138 height 6
click at [128, 166] on input "Torque converter, planetary gear unit, hydraulic control unit" at bounding box center [126, 166] width 4 height 4
radio input "true"
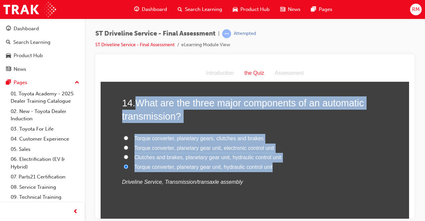
drag, startPoint x: 133, startPoint y: 100, endPoint x: 275, endPoint y: 163, distance: 155.2
click at [276, 166] on div "14 . What are the three major components of an automatic transmission? Torque c…" at bounding box center [254, 157] width 265 height 123
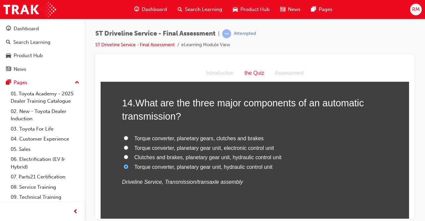
click at [294, 177] on p "Driveline Service, Transmission/transaxle assembly" at bounding box center [254, 182] width 265 height 10
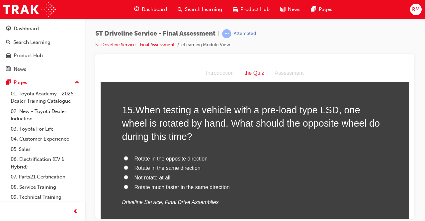
scroll to position [2117, 0]
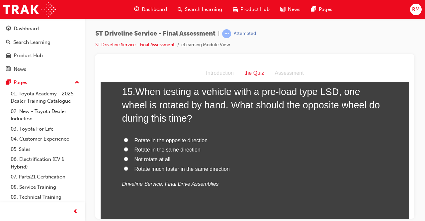
click at [142, 150] on span "Rotate in the same direction" at bounding box center [167, 149] width 66 height 6
click at [128, 150] on input "Rotate in the same direction" at bounding box center [126, 149] width 4 height 4
radio input "true"
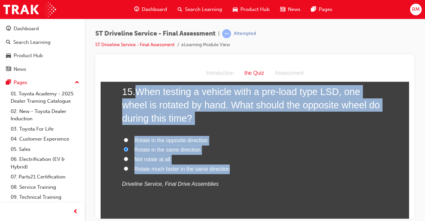
drag, startPoint x: 135, startPoint y: 90, endPoint x: 228, endPoint y: 168, distance: 121.8
click at [228, 168] on div "15 . When testing a vehicle with a pre-load type LSD, one wheel is rotated by h…" at bounding box center [254, 153] width 265 height 136
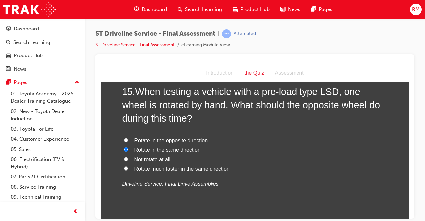
click at [207, 189] on div "15 . When testing a vehicle with a pre-load type LSD, one wheel is rotated by h…" at bounding box center [254, 153] width 265 height 136
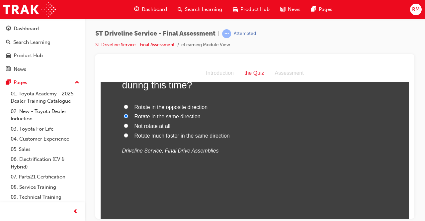
scroll to position [2169, 0]
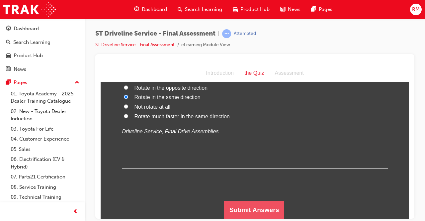
click at [256, 209] on button "Submit Answers" at bounding box center [254, 209] width 60 height 19
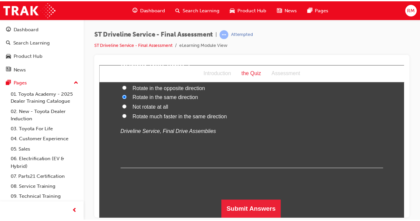
scroll to position [0, 0]
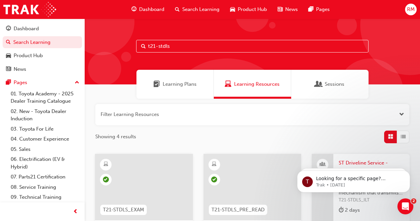
click at [192, 48] on input "t21-stdls" at bounding box center [252, 46] width 232 height 13
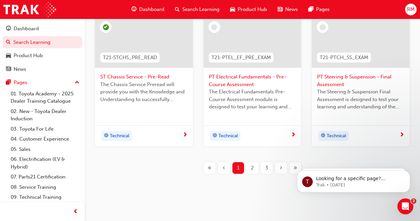
scroll to position [317, 0]
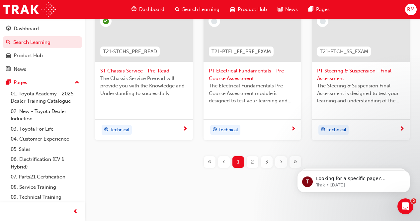
click at [255, 162] on div "2" at bounding box center [253, 162] width 12 height 12
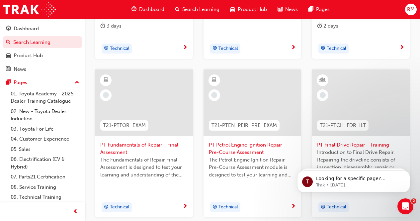
scroll to position [328, 0]
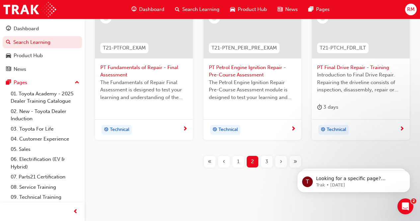
click at [269, 163] on div "3" at bounding box center [267, 162] width 12 height 12
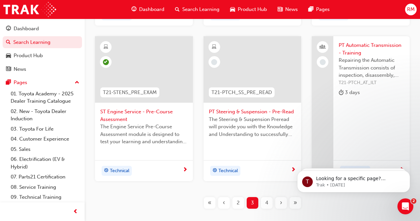
scroll to position [317, 0]
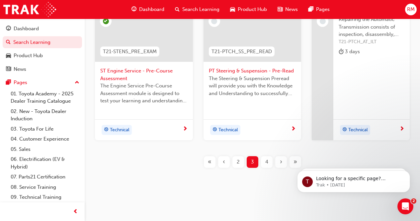
click at [280, 161] on span "›" at bounding box center [281, 162] width 2 height 8
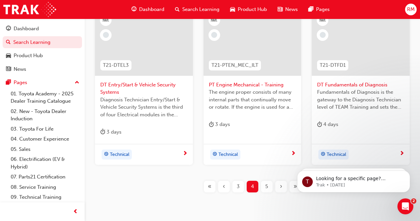
scroll to position [299, 0]
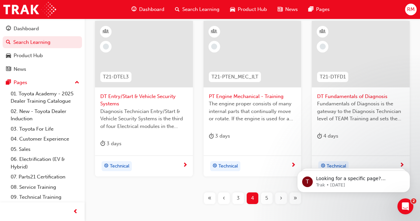
click at [267, 201] on span "5" at bounding box center [266, 198] width 3 height 8
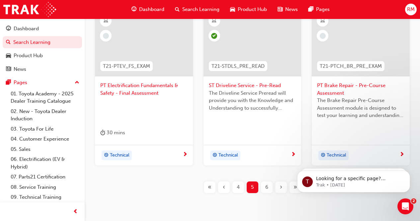
click at [283, 190] on div "›" at bounding box center [281, 187] width 12 height 12
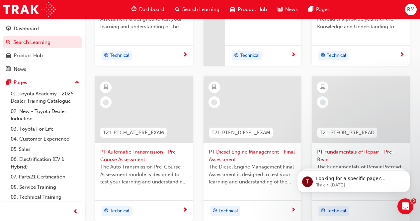
scroll to position [313, 0]
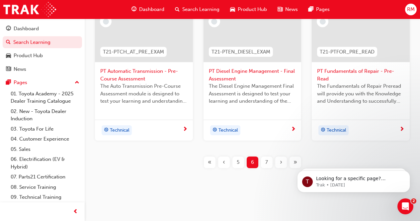
click at [282, 162] on span "›" at bounding box center [281, 162] width 2 height 8
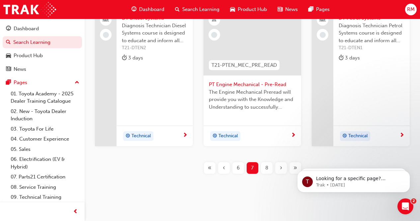
scroll to position [309, 0]
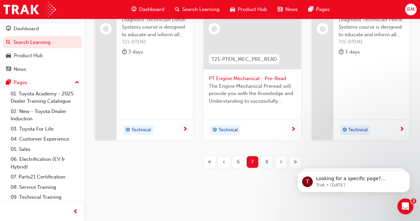
click at [278, 162] on div "›" at bounding box center [281, 162] width 12 height 12
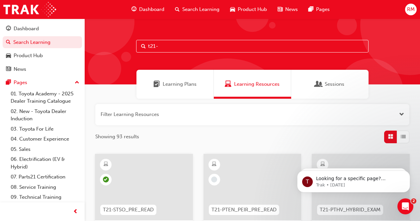
click at [194, 48] on input "t21-" at bounding box center [252, 46] width 232 height 13
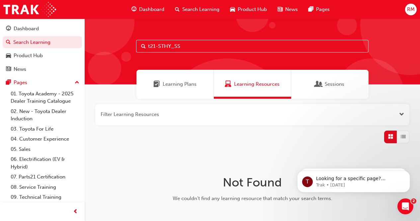
click at [171, 45] on input "t21-STHY_SS" at bounding box center [252, 46] width 232 height 13
click at [199, 45] on input "t21-STHYB_SS" at bounding box center [252, 46] width 232 height 13
type input "t"
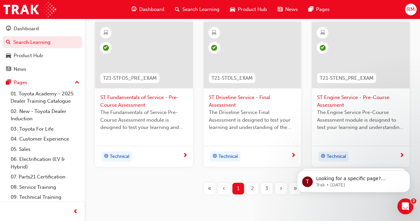
scroll to position [313, 0]
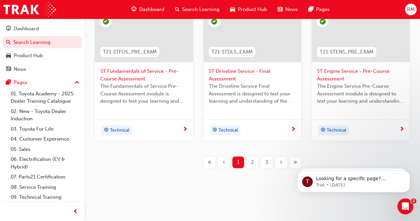
type input "t21-st"
click at [283, 161] on div "›" at bounding box center [281, 162] width 12 height 12
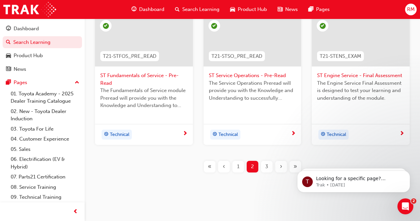
scroll to position [313, 0]
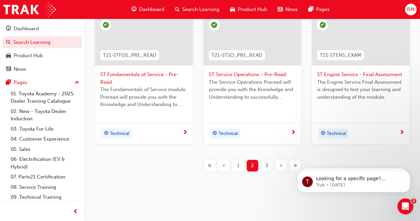
click at [281, 163] on span "›" at bounding box center [281, 166] width 2 height 8
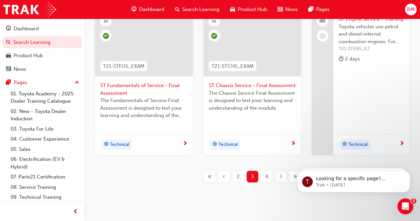
scroll to position [313, 0]
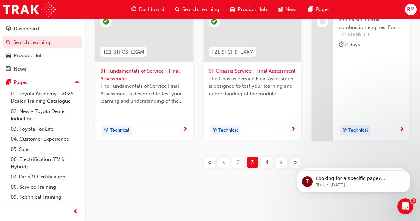
click at [286, 161] on div "›" at bounding box center [281, 162] width 12 height 12
